Goal: Navigation & Orientation: Find specific page/section

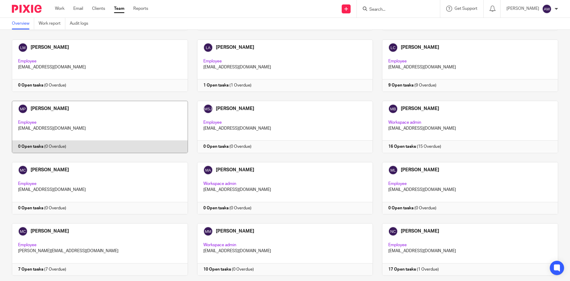
scroll to position [683, 0]
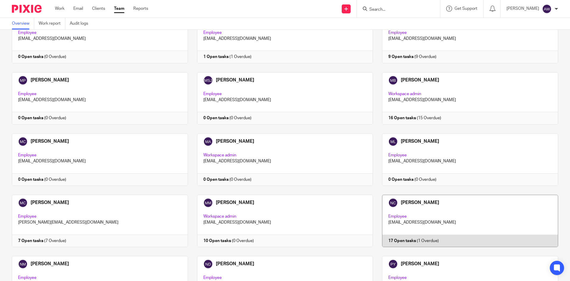
click at [423, 195] on link at bounding box center [465, 221] width 185 height 52
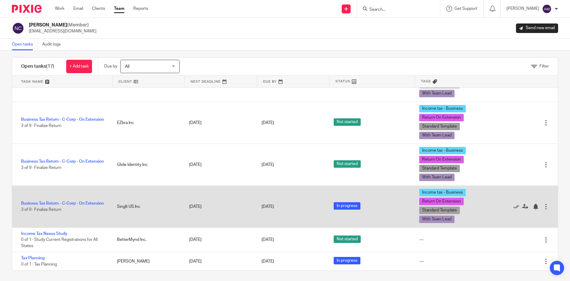
scroll to position [7, 0]
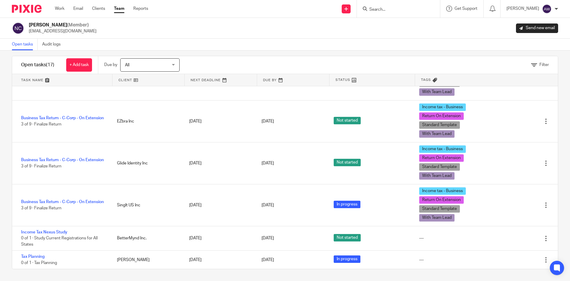
click at [119, 8] on link "Team" at bounding box center [119, 9] width 10 height 6
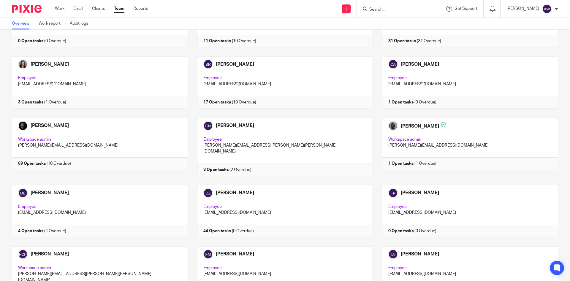
scroll to position [267, 0]
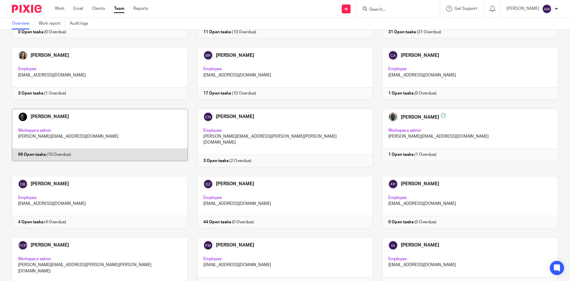
click at [134, 113] on link at bounding box center [95, 138] width 185 height 58
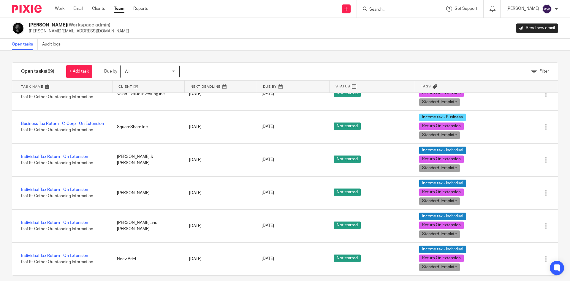
scroll to position [1545, 0]
